Goal: Information Seeking & Learning: Learn about a topic

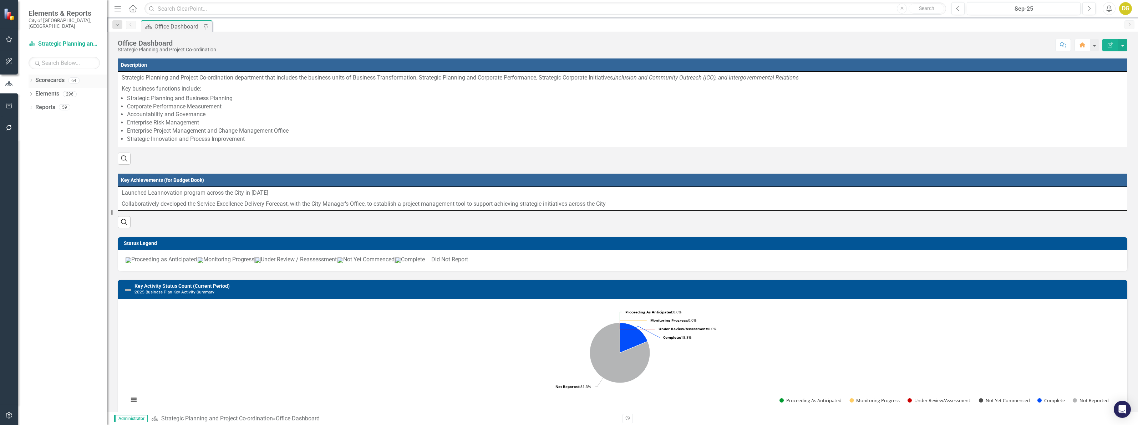
click at [29, 78] on div "Dropdown" at bounding box center [31, 81] width 5 height 6
click at [35, 119] on icon at bounding box center [35, 121] width 2 height 4
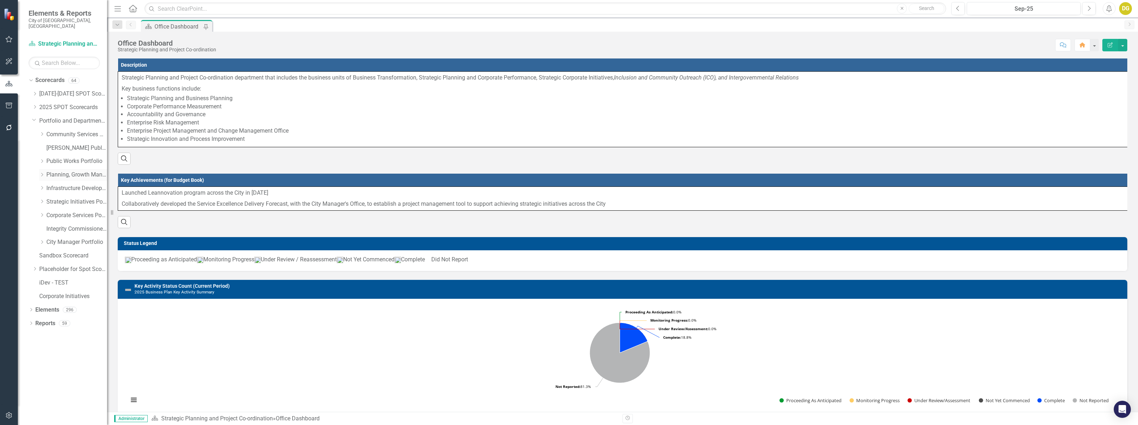
click at [40, 173] on icon "Dropdown" at bounding box center [41, 175] width 5 height 4
click at [83, 199] on link "Development and Parks Planning" at bounding box center [81, 202] width 54 height 8
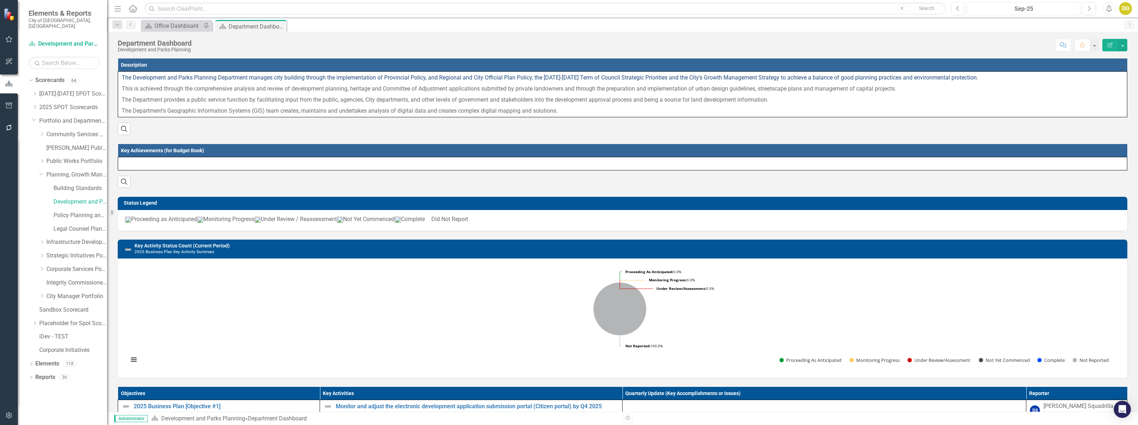
click at [987, 6] on div "Sep-25" at bounding box center [1023, 9] width 109 height 9
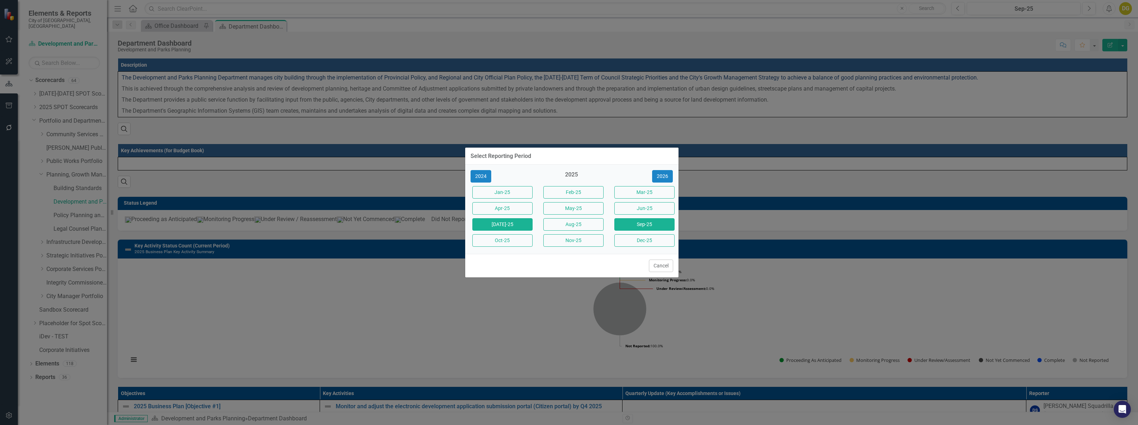
click at [506, 224] on button "[DATE]-25" at bounding box center [502, 224] width 60 height 12
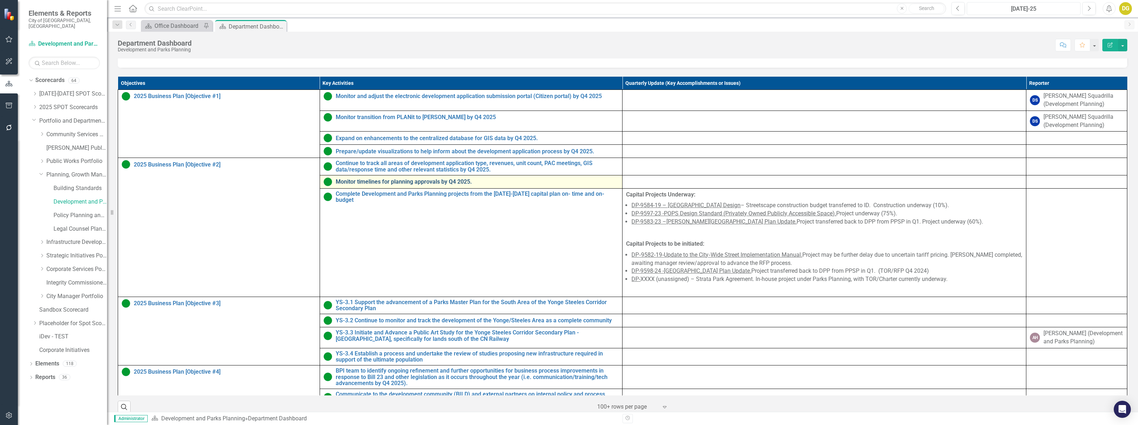
scroll to position [312, 0]
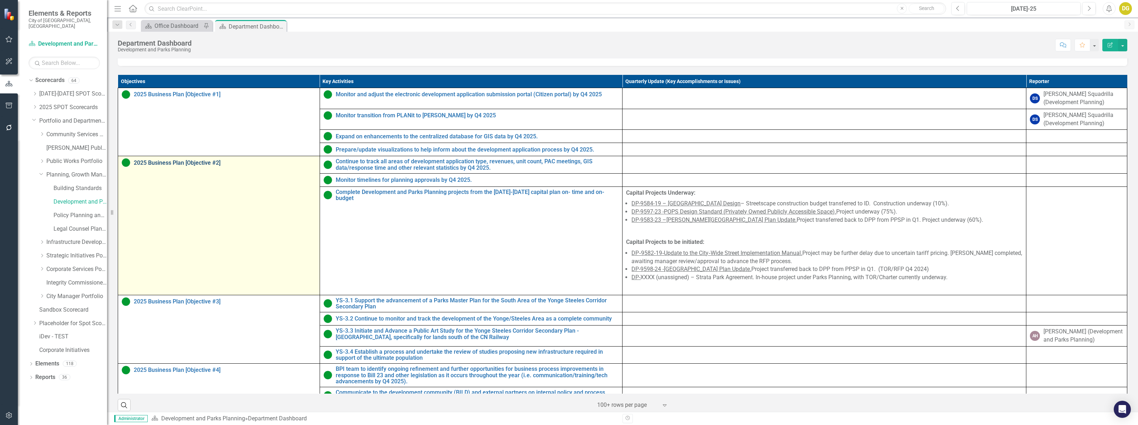
click at [178, 166] on link "2025 Business Plan [Objective #2]" at bounding box center [225, 163] width 182 height 6
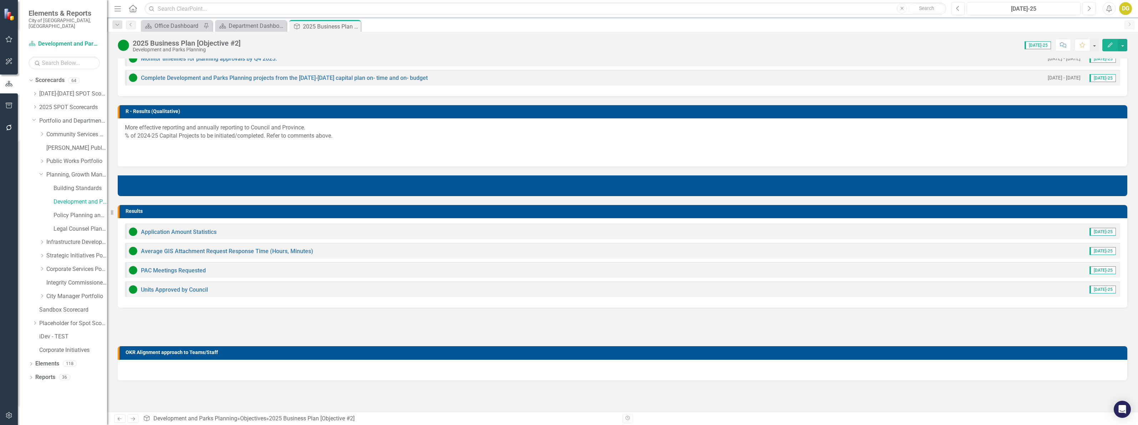
scroll to position [225, 0]
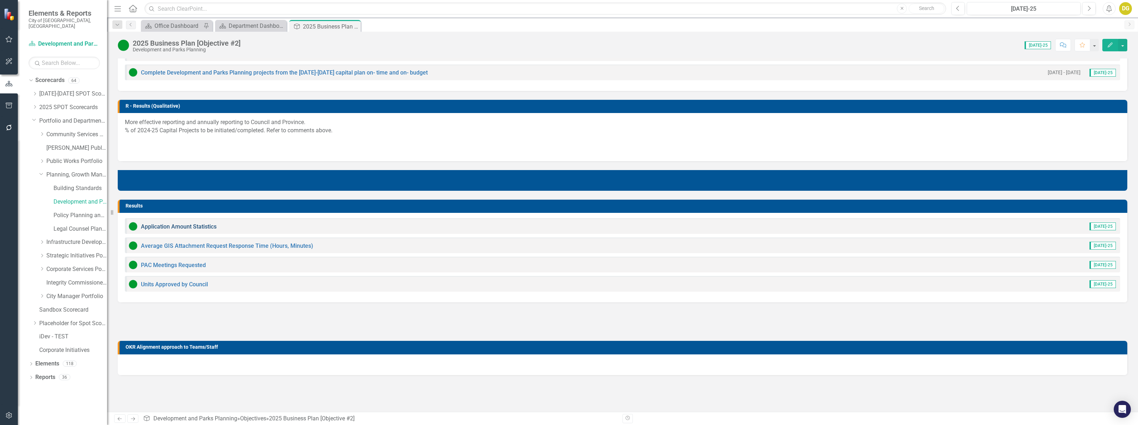
click at [181, 226] on link "Application Amount Statistics" at bounding box center [179, 226] width 76 height 7
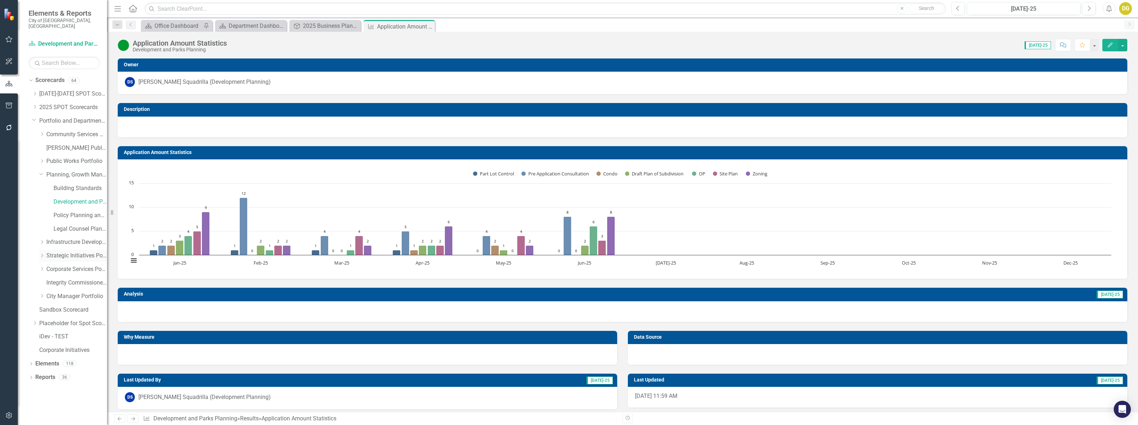
click at [42, 254] on icon "Dropdown" at bounding box center [41, 256] width 5 height 4
click at [65, 293] on link "Strategic Planning and Project Co-ordination" at bounding box center [81, 297] width 54 height 8
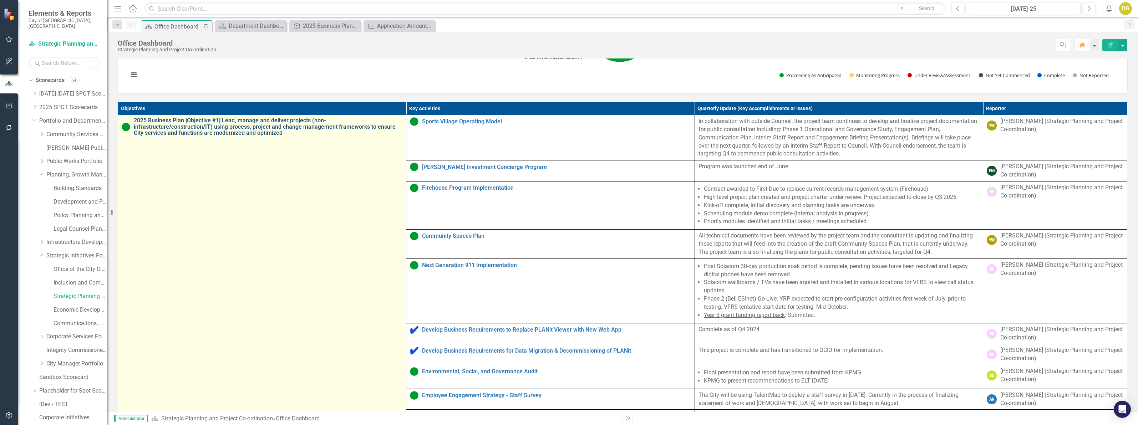
click at [214, 136] on link "2025 Business Plan [Objective #1] Lead, manage and deliver projects (non-infras…" at bounding box center [268, 126] width 269 height 19
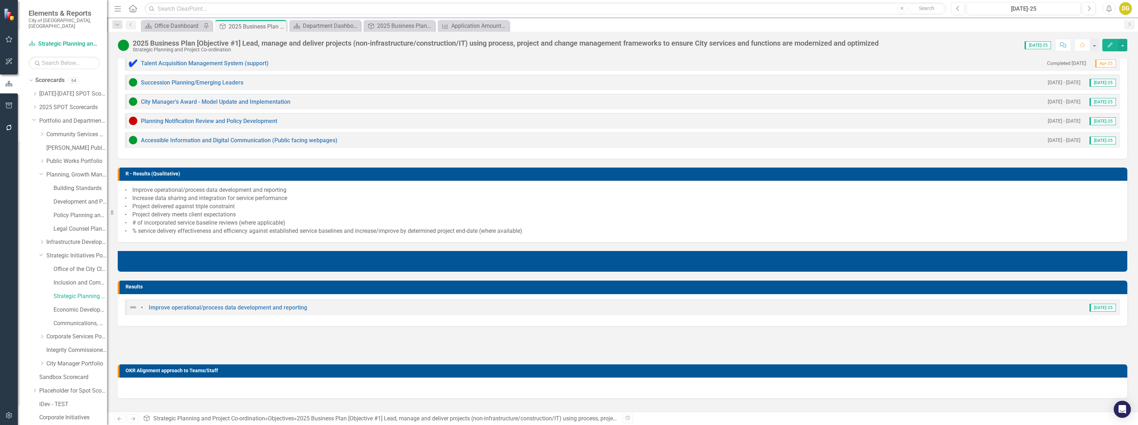
scroll to position [449, 0]
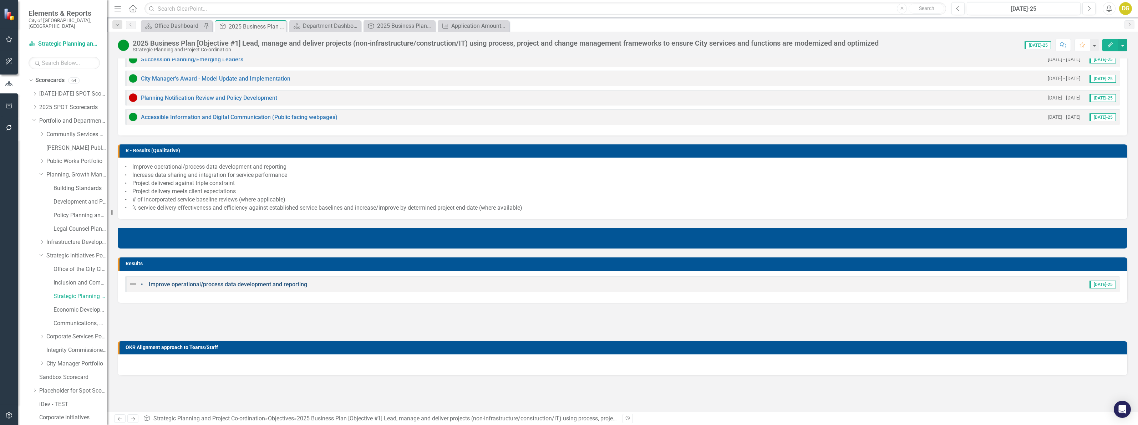
click at [242, 284] on link "• Improve operational/process data development and reporting" at bounding box center [224, 284] width 166 height 7
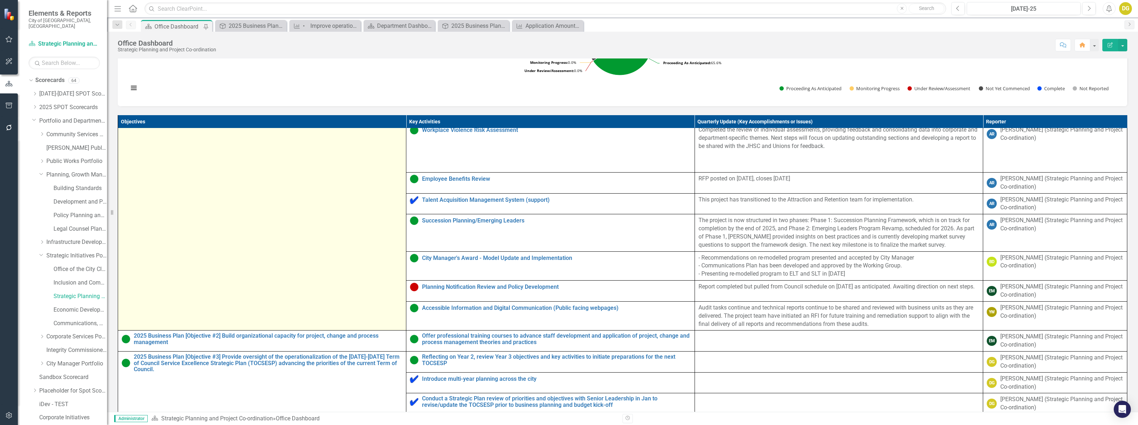
scroll to position [357, 0]
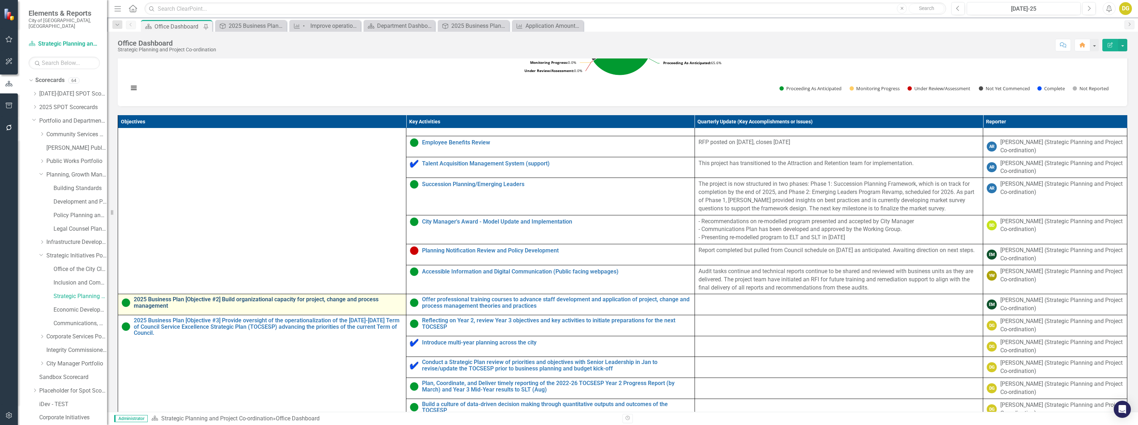
click at [229, 309] on link "2025 Business Plan [Objective #2] Build organizational capacity for project, ch…" at bounding box center [268, 303] width 269 height 12
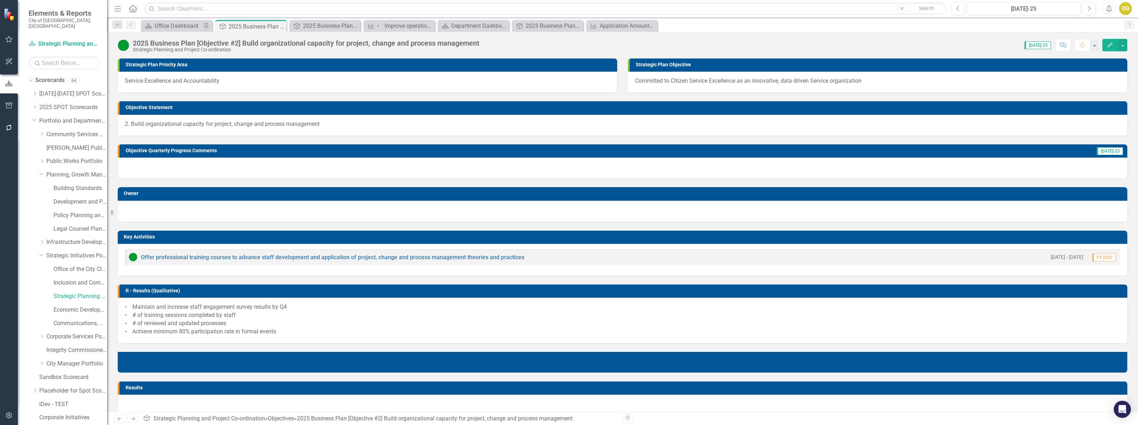
scroll to position [45, 0]
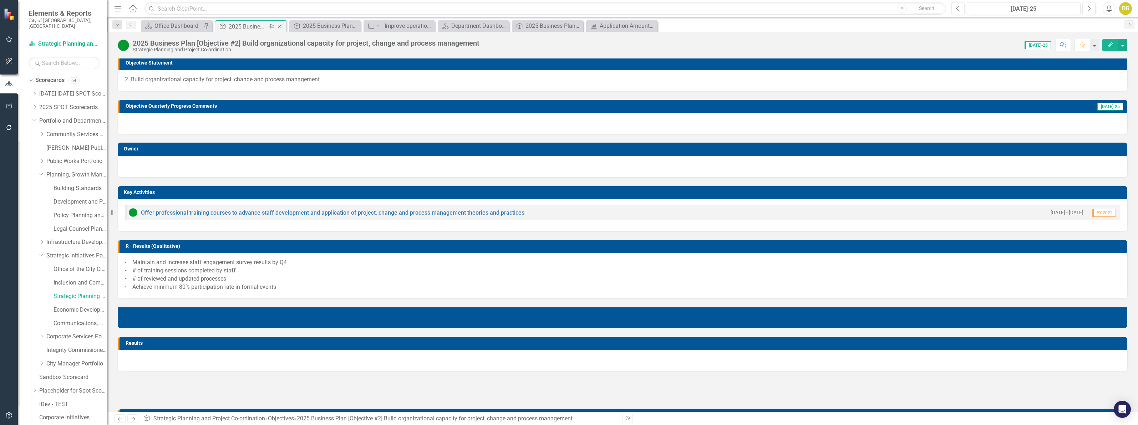
click at [280, 26] on icon "Close" at bounding box center [279, 27] width 7 height 6
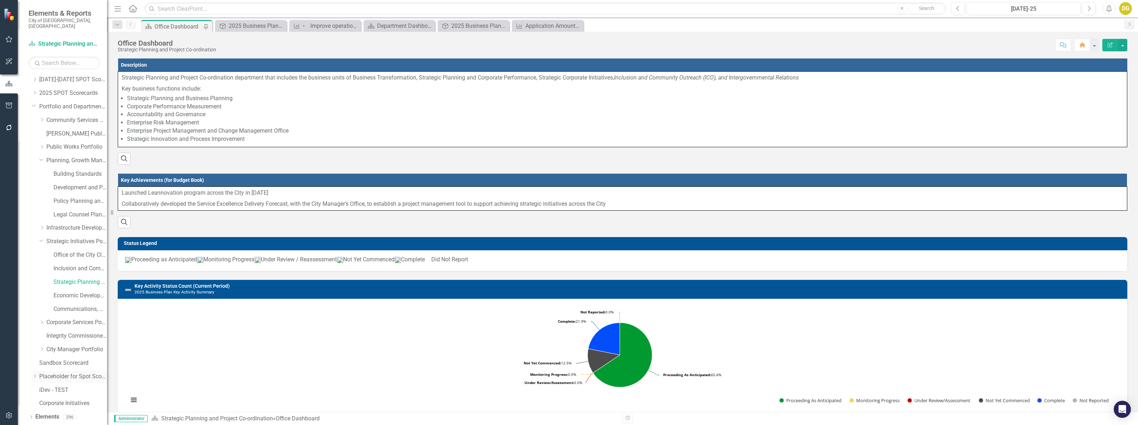
scroll to position [22, 0]
click at [49, 406] on link "Elements" at bounding box center [47, 410] width 24 height 8
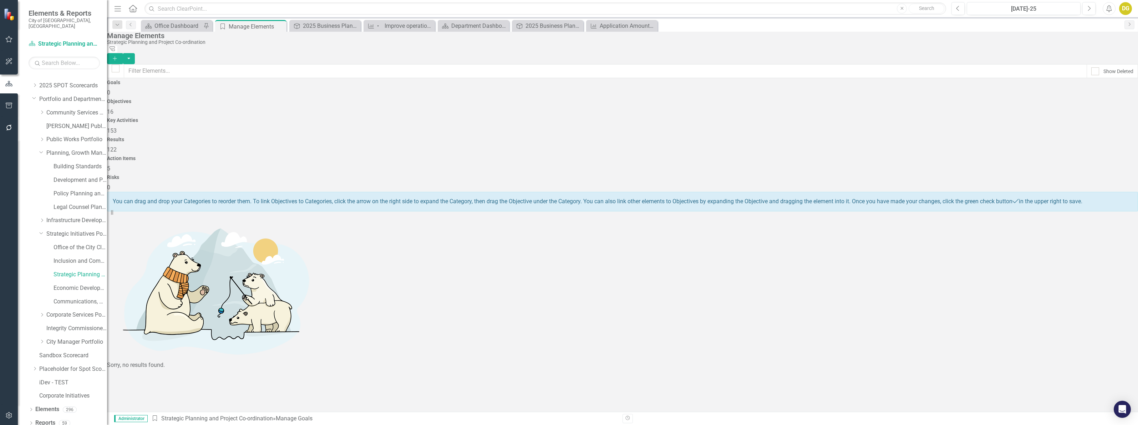
click at [343, 102] on div "Objectives 16" at bounding box center [622, 107] width 1031 height 17
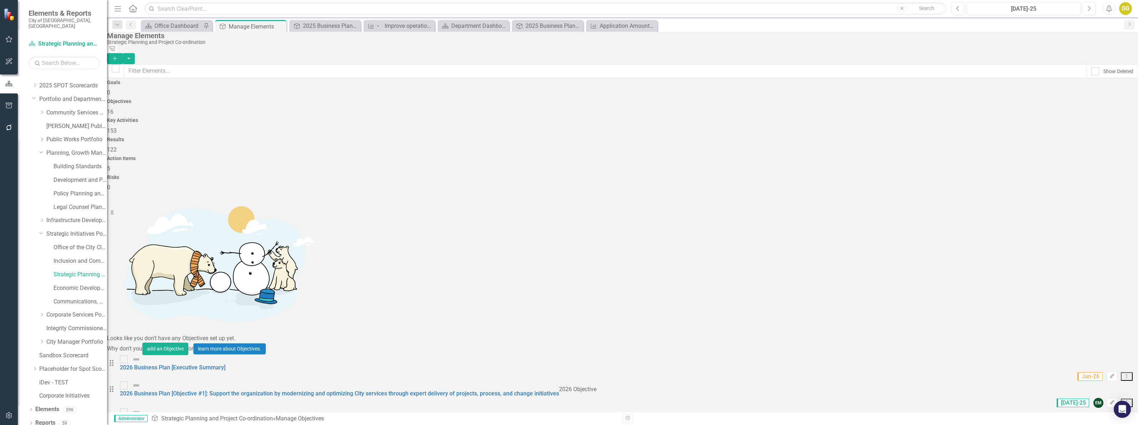
click at [178, 417] on Excellence "2026 Business Plan [Objective #2]: Build organizational capacity and capability…" at bounding box center [312, 420] width 384 height 7
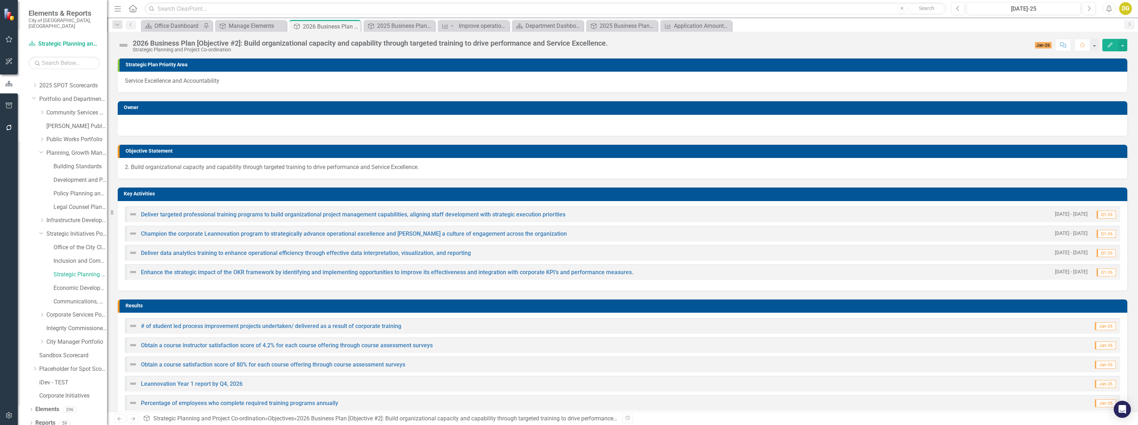
scroll to position [65, 0]
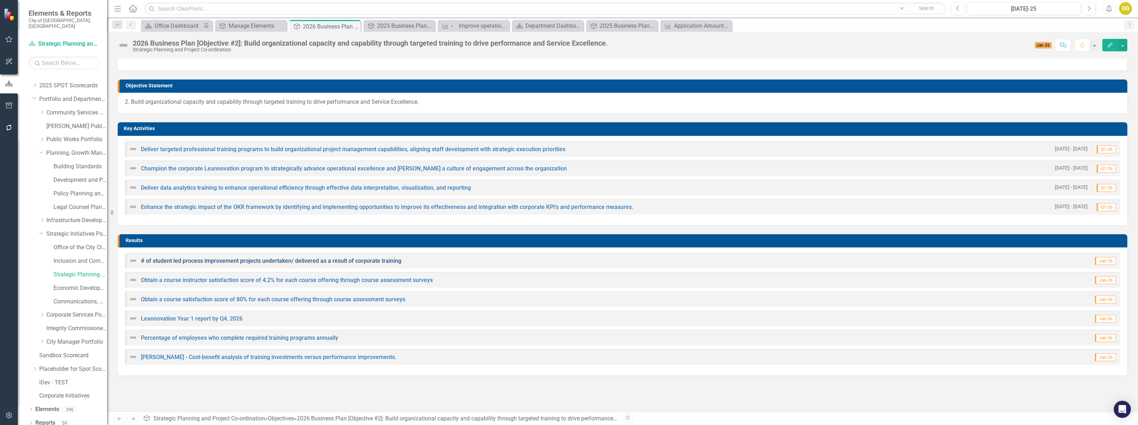
click at [159, 260] on link "# of student led process improvement projects undertaken/ delivered as a result…" at bounding box center [271, 261] width 260 height 7
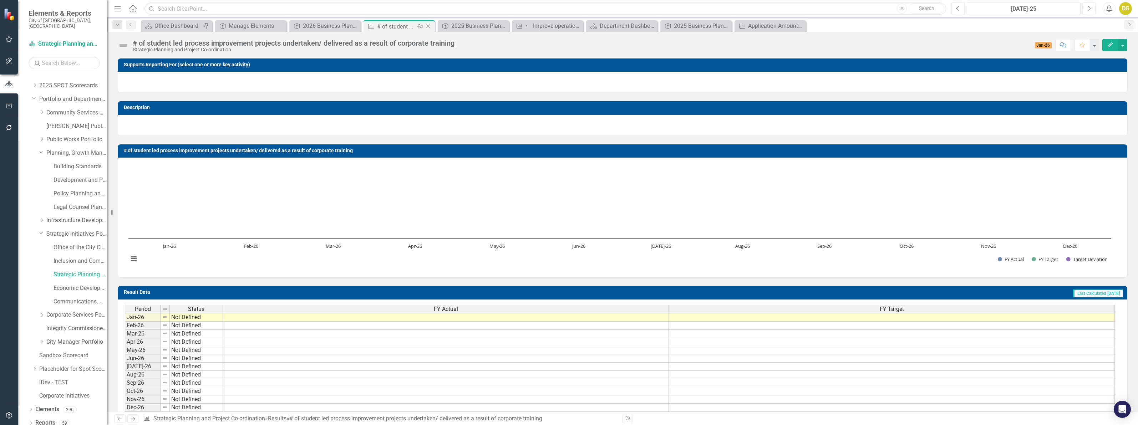
click at [429, 26] on icon "Close" at bounding box center [428, 27] width 7 height 6
